Goal: Ask a question

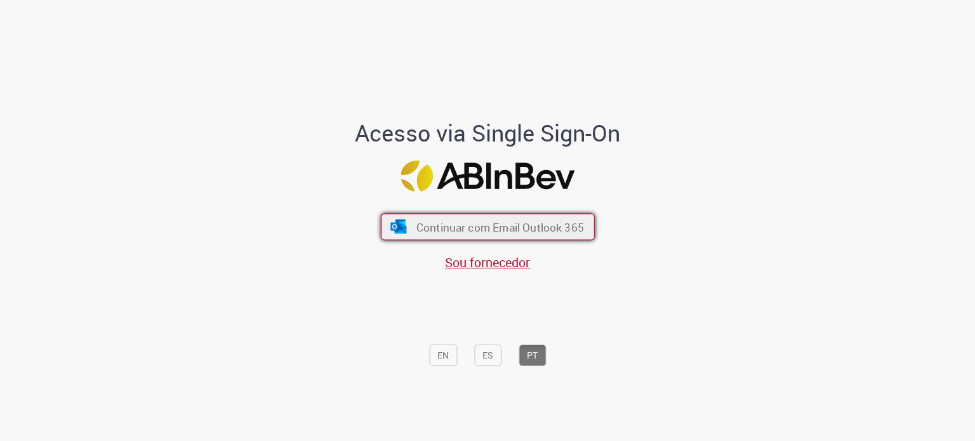
click at [521, 235] on button "Continuar com Email Outlook 365" at bounding box center [488, 227] width 214 height 27
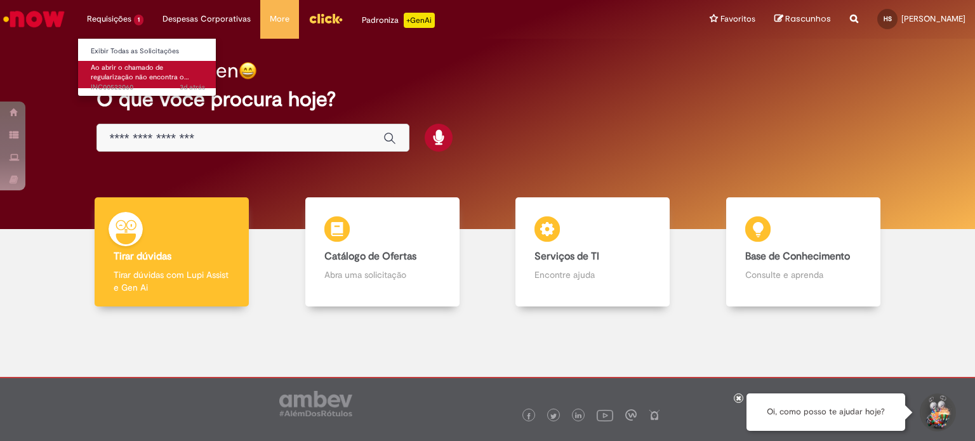
click at [103, 70] on span "Ao abrir o chamado de regularização não encontra o…" at bounding box center [140, 73] width 98 height 20
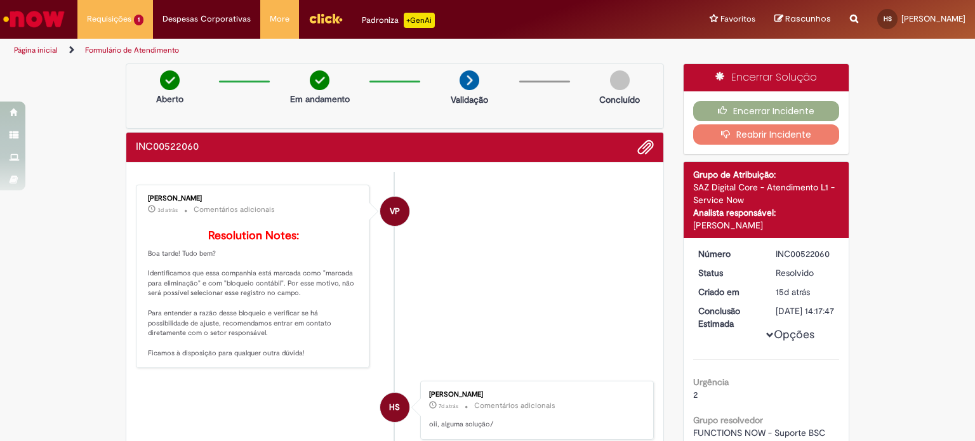
drag, startPoint x: 434, startPoint y: 288, endPoint x: 317, endPoint y: 200, distance: 146.4
click at [426, 282] on li "VP [PERSON_NAME] 3d atrás 3 dias atrás Comentários adicionais Resolution Notes:…" at bounding box center [395, 277] width 518 height 184
